Goal: Task Accomplishment & Management: Use online tool/utility

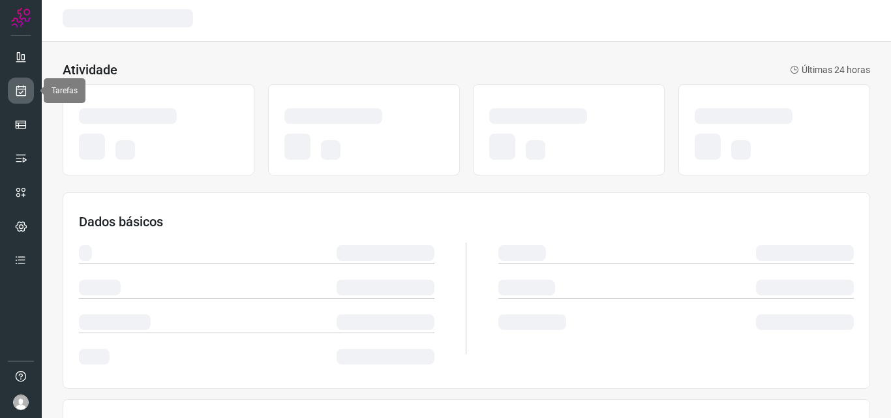
click at [31, 100] on link at bounding box center [21, 91] width 26 height 26
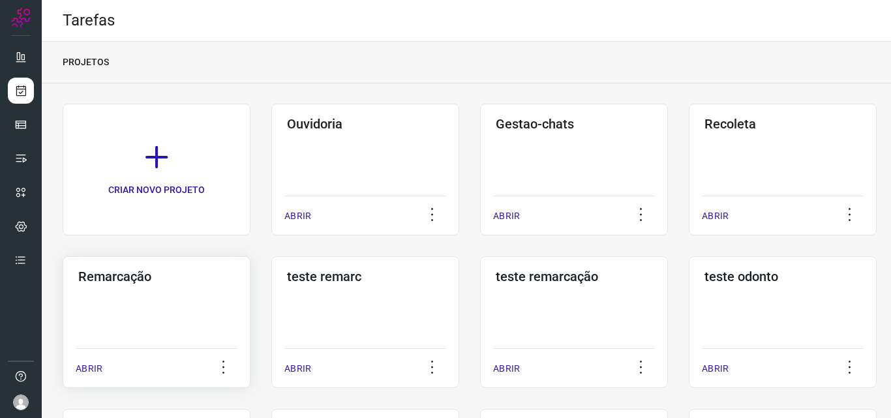
click at [209, 305] on div "Remarcação ABRIR" at bounding box center [157, 322] width 188 height 132
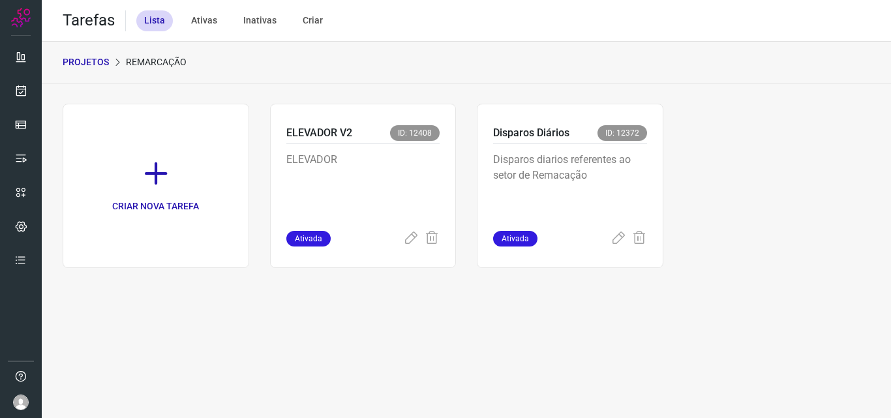
click at [600, 181] on p "Disparos diarios referentes ao setor de Remacação" at bounding box center [570, 184] width 154 height 65
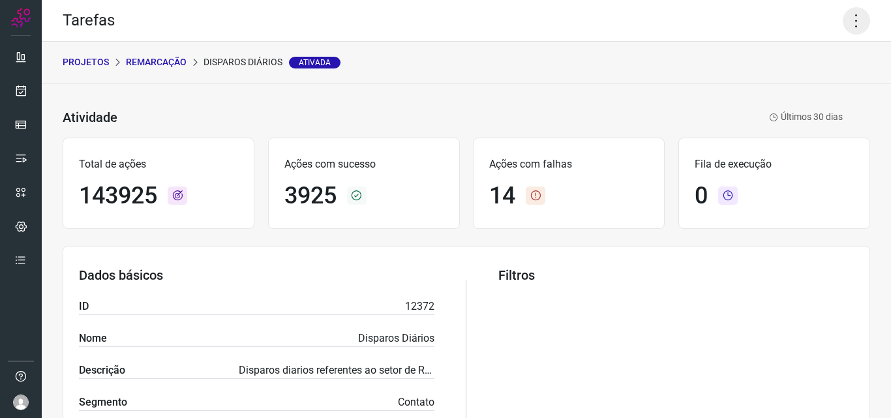
click at [843, 16] on icon at bounding box center [856, 20] width 27 height 27
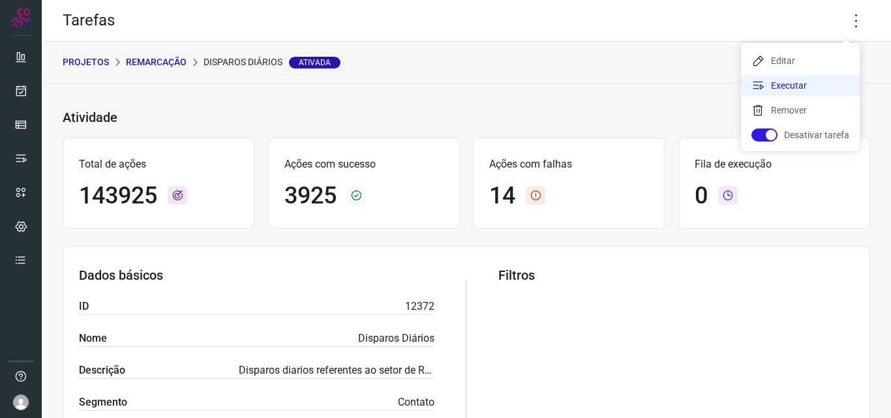
click at [813, 85] on li "Executar" at bounding box center [800, 85] width 119 height 21
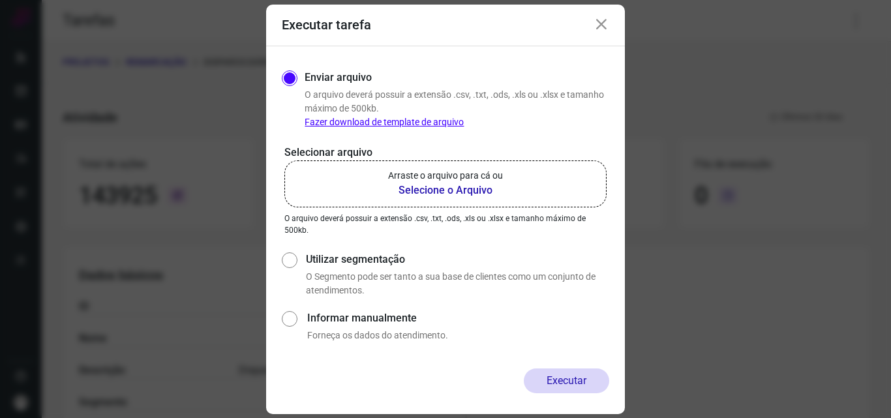
click at [499, 177] on p "Arraste o arquivo para cá ou" at bounding box center [445, 176] width 115 height 14
click at [0, 0] on input "Arraste o arquivo para cá ou Selecione o Arquivo" at bounding box center [0, 0] width 0 height 0
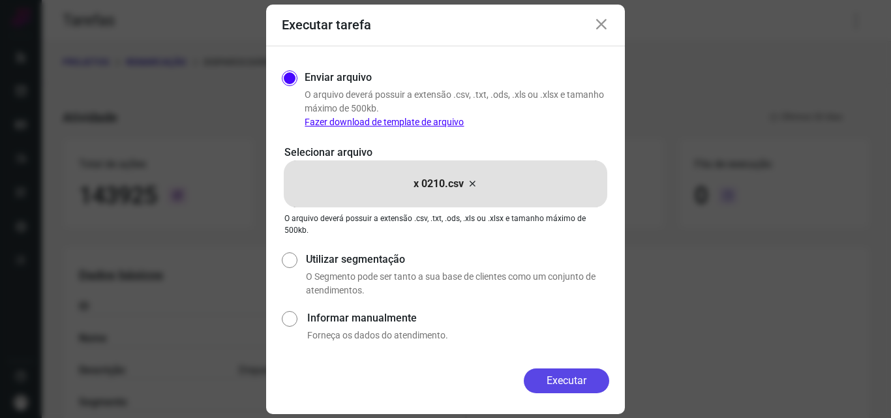
click at [550, 371] on button "Executar" at bounding box center [566, 380] width 85 height 25
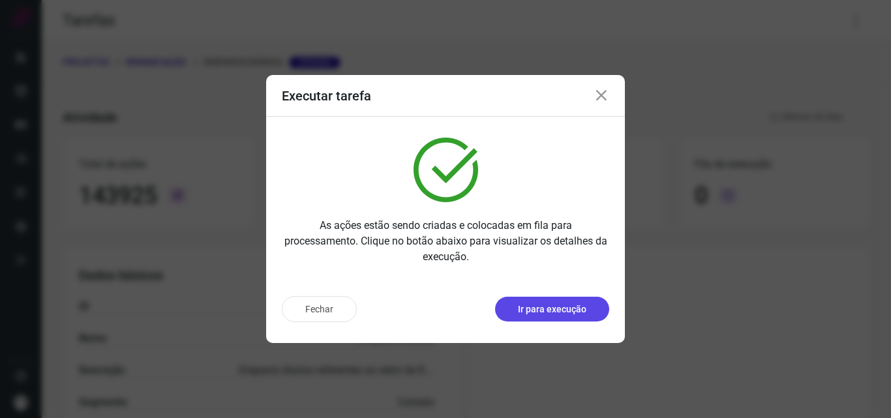
click at [559, 303] on p "Ir para execução" at bounding box center [552, 310] width 68 height 14
